Goal: Information Seeking & Learning: Learn about a topic

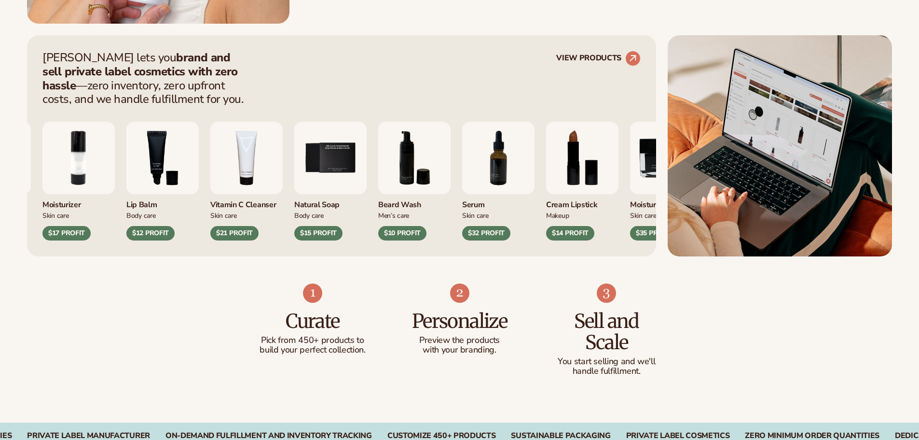
scroll to position [386, 0]
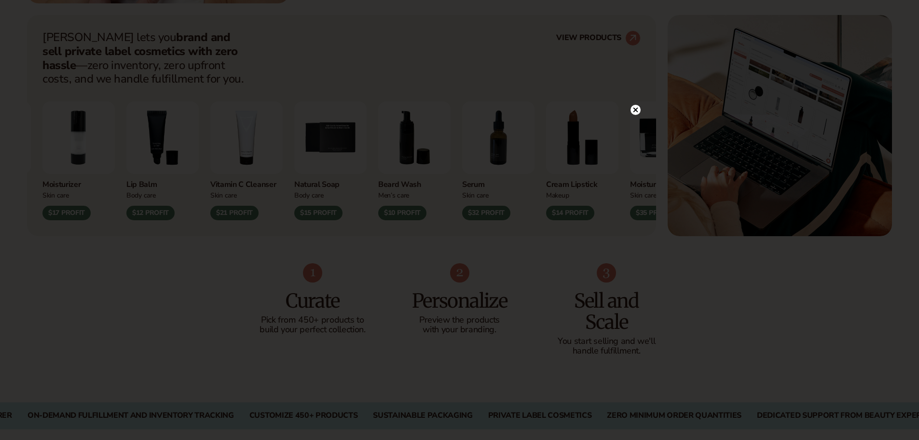
click at [634, 92] on div at bounding box center [459, 220] width 919 height 440
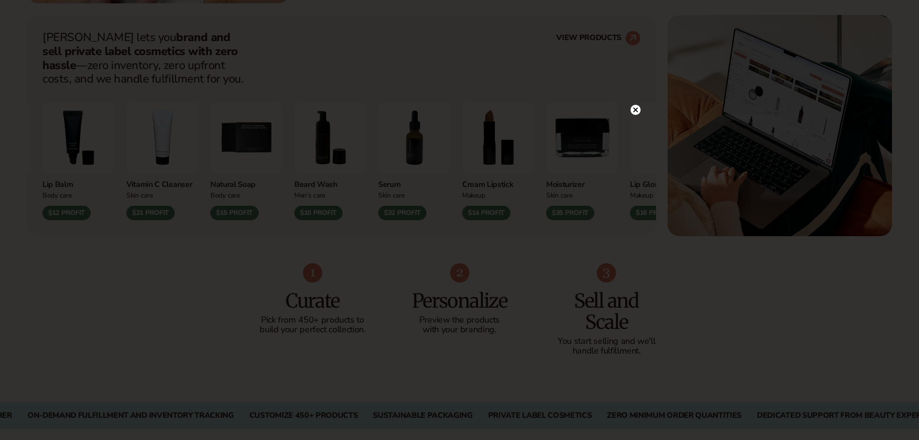
click at [632, 107] on circle at bounding box center [636, 110] width 10 height 10
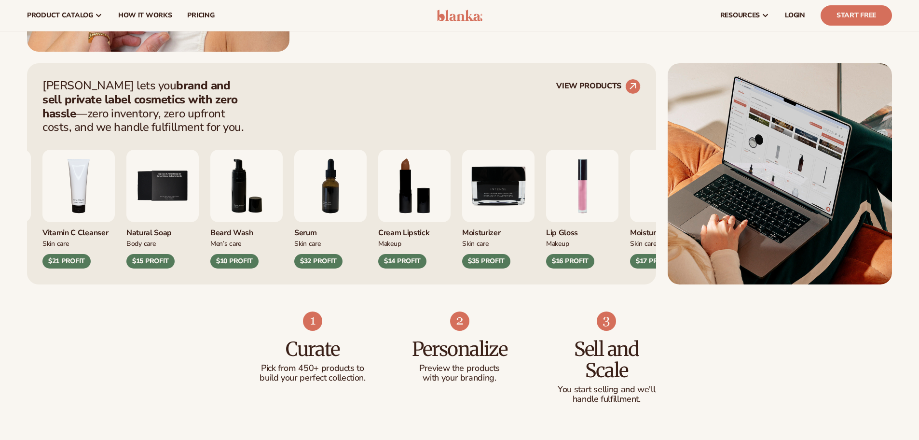
scroll to position [0, 0]
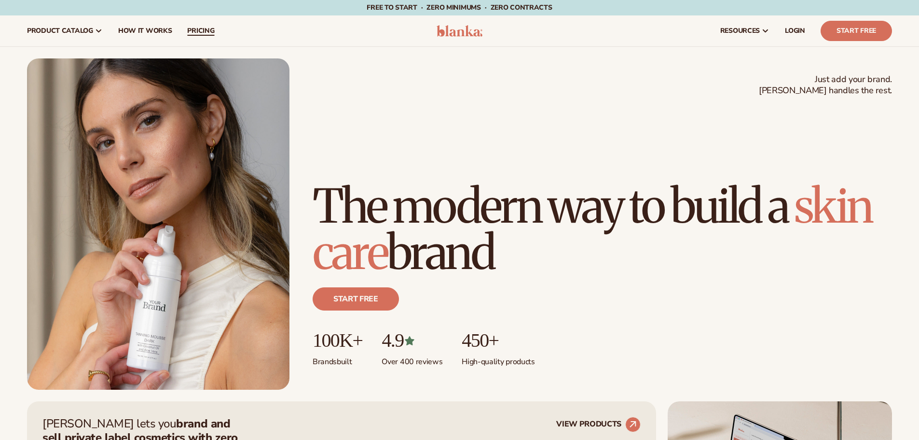
click at [204, 29] on span "pricing" at bounding box center [200, 31] width 27 height 8
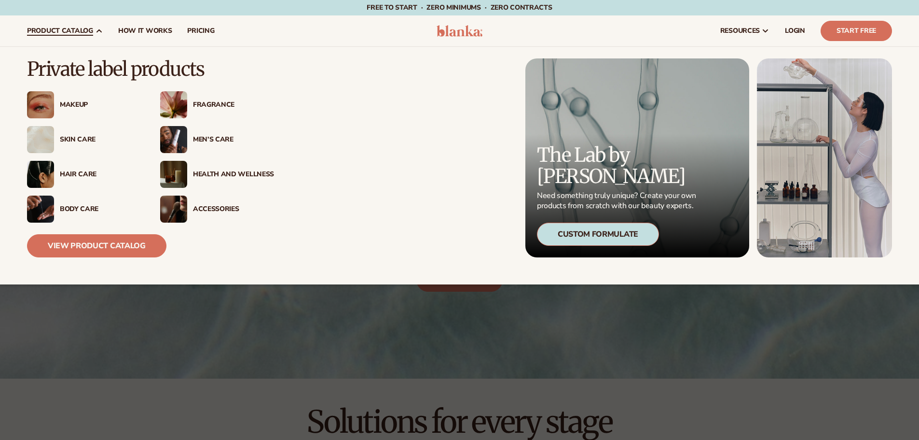
click at [80, 136] on div "Skin Care" at bounding box center [100, 140] width 81 height 8
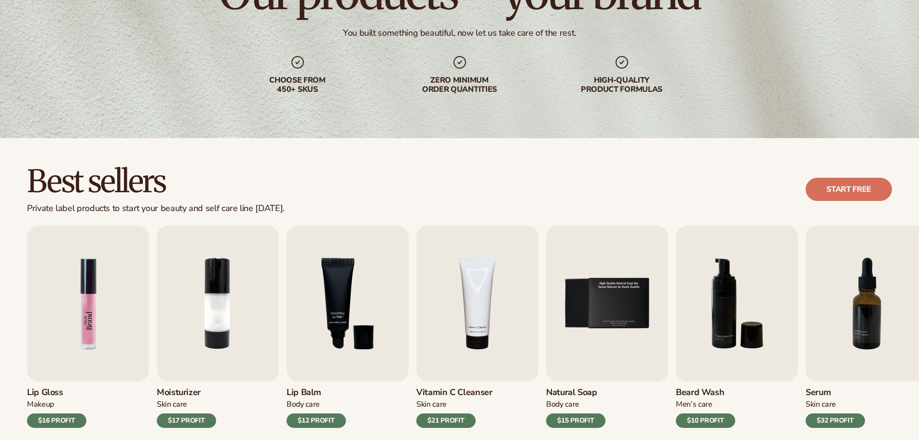
scroll to position [193, 0]
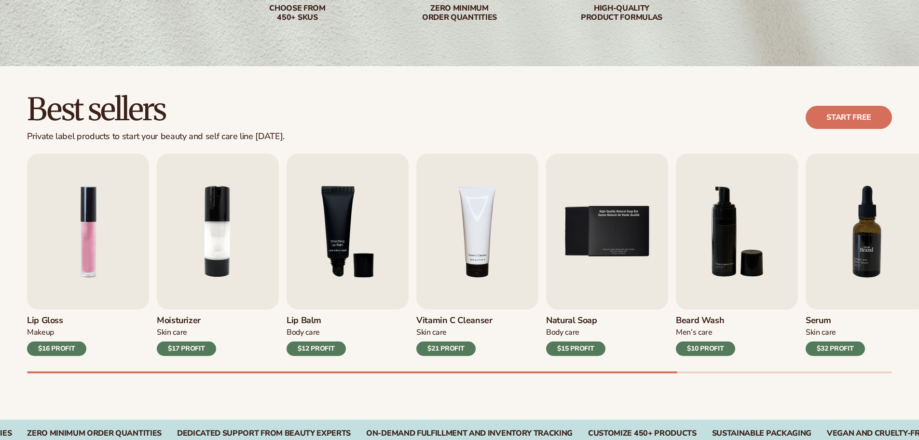
click at [867, 250] on img "7 / 9" at bounding box center [867, 231] width 122 height 156
click at [842, 349] on div "$32 PROFIT" at bounding box center [835, 348] width 59 height 14
click at [838, 268] on img "7 / 9" at bounding box center [867, 231] width 122 height 156
click at [871, 238] on img "7 / 9" at bounding box center [867, 231] width 122 height 156
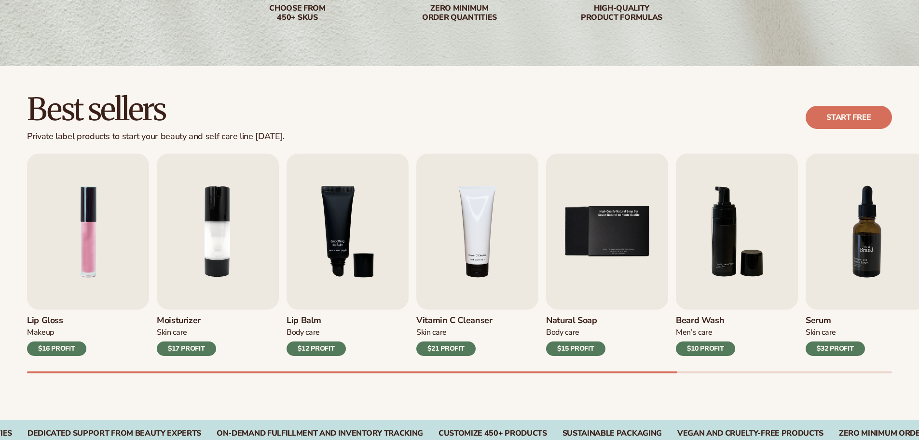
click at [871, 238] on img "7 / 9" at bounding box center [867, 231] width 122 height 156
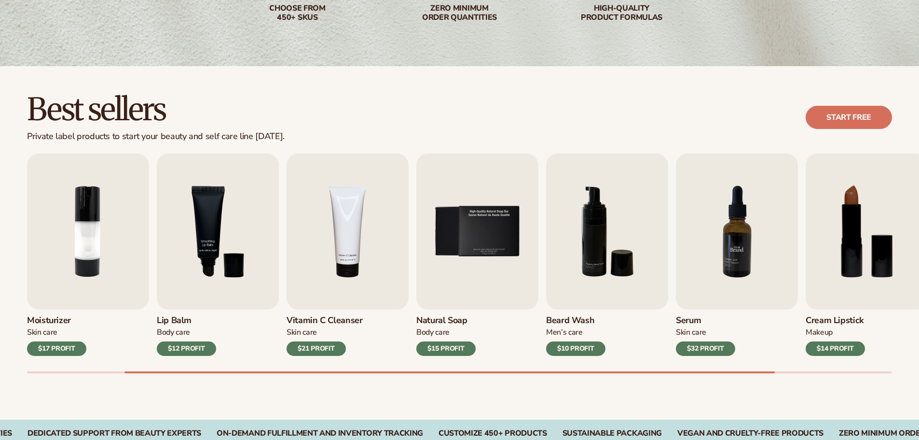
click at [729, 282] on img "7 / 9" at bounding box center [737, 231] width 122 height 156
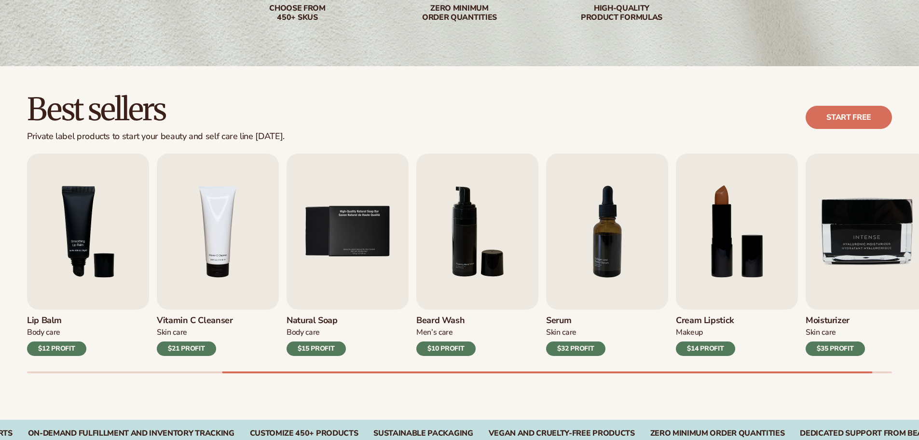
click at [568, 346] on div "$32 PROFIT" at bounding box center [575, 348] width 59 height 14
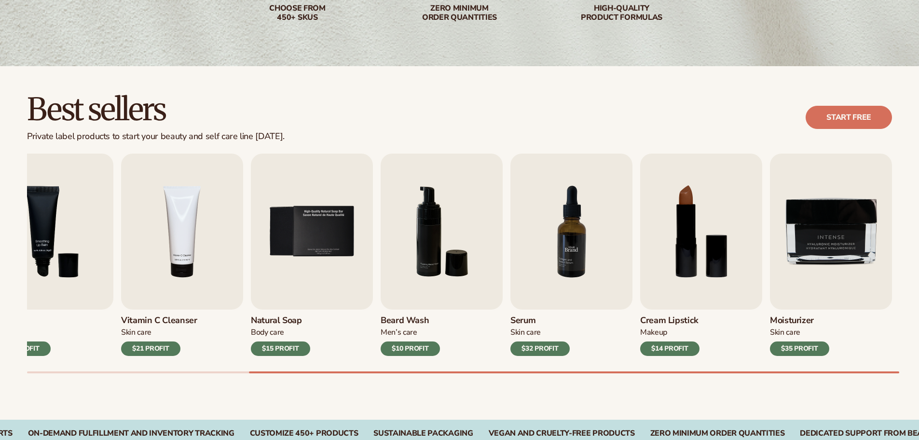
click at [566, 238] on img "7 / 9" at bounding box center [572, 231] width 122 height 156
click at [541, 357] on div "Lip Gloss Makeup $16 PROFIT Moisturizer [MEDICAL_DATA] $17 PROFIT [MEDICAL_DATA…" at bounding box center [473, 263] width 892 height 220
click at [543, 351] on div "$32 PROFIT" at bounding box center [540, 348] width 59 height 14
click at [528, 334] on div "Skin Care" at bounding box center [540, 332] width 59 height 10
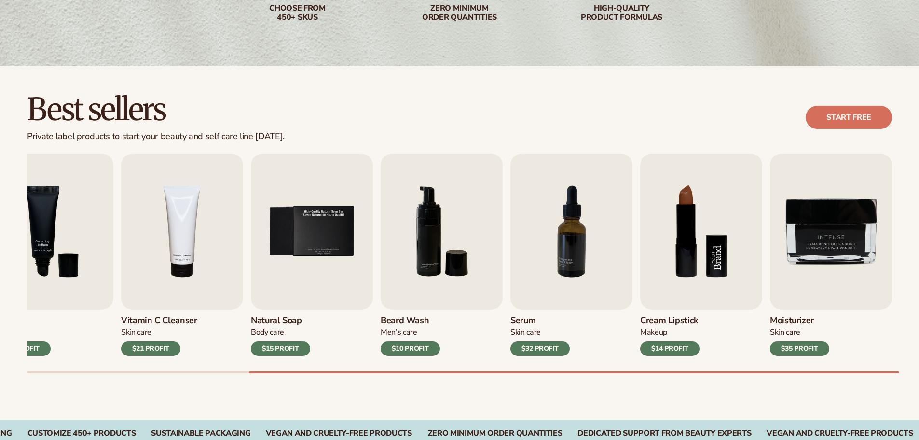
click at [712, 276] on img "8 / 9" at bounding box center [701, 231] width 122 height 156
